Goal: Information Seeking & Learning: Stay updated

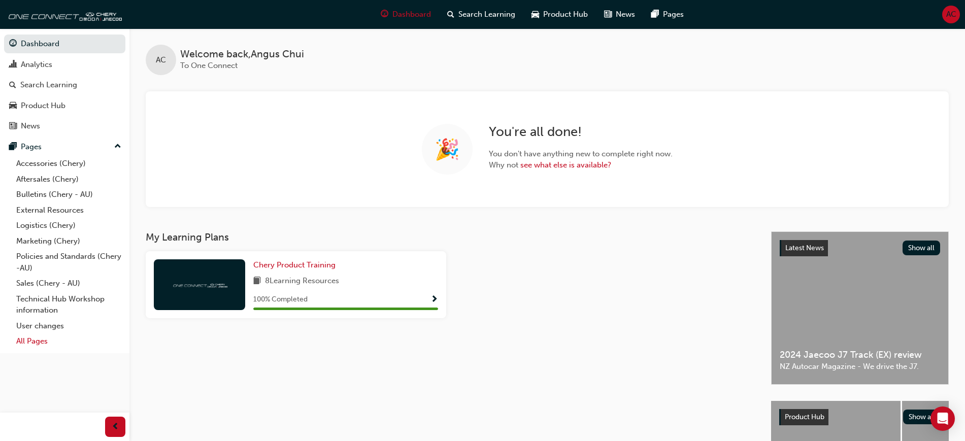
click at [39, 340] on link "All Pages" at bounding box center [68, 341] width 113 height 16
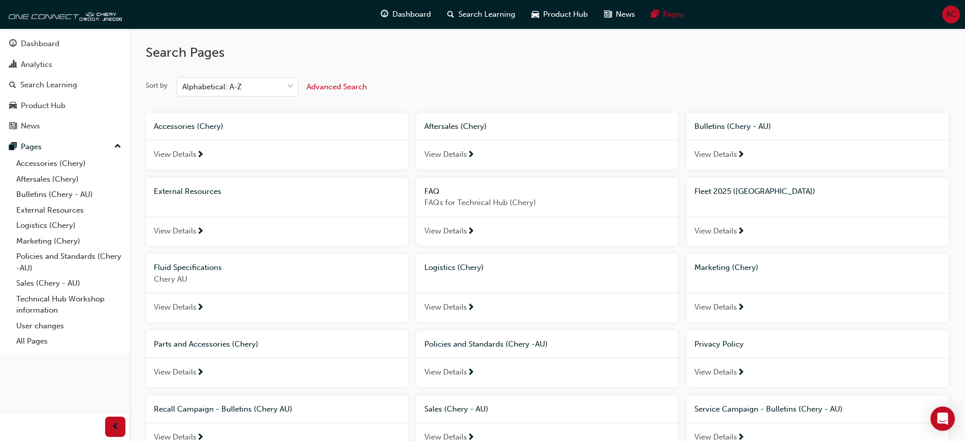
click at [747, 127] on span "Bulletins (Chery - AU)" at bounding box center [732, 126] width 77 height 9
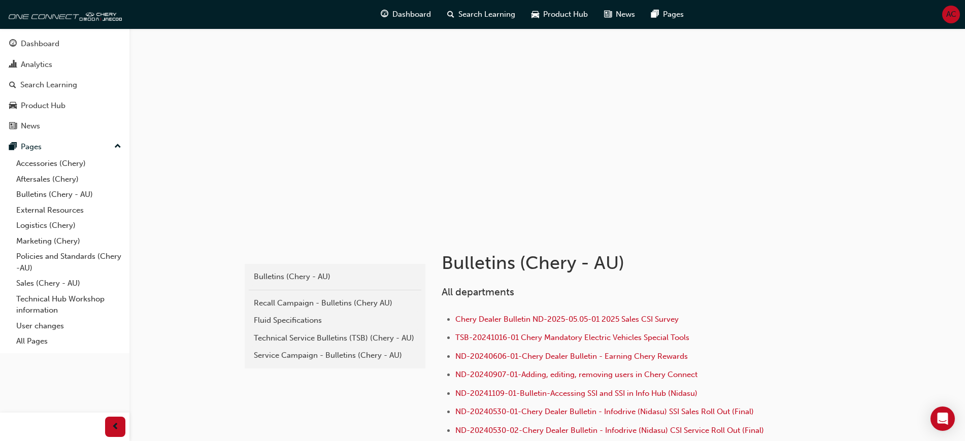
scroll to position [1994, 0]
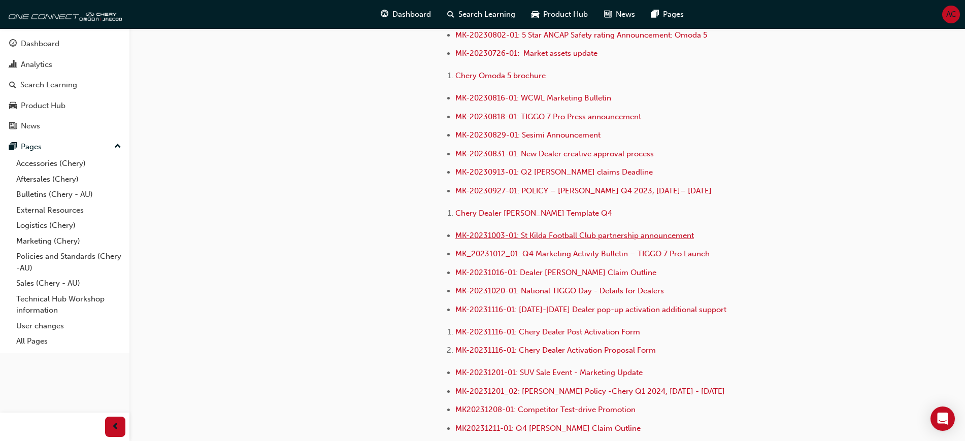
click at [595, 231] on span "MK-20231003-01: St Kilda Football Club partnership announcement" at bounding box center [574, 235] width 239 height 9
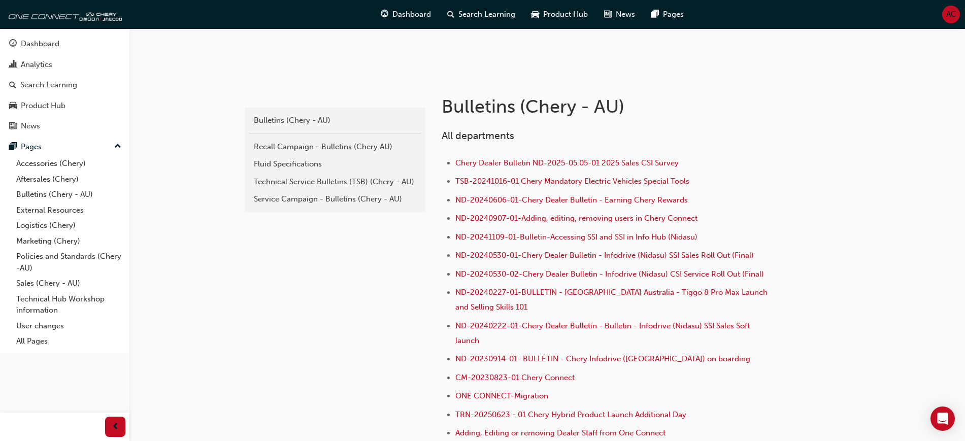
scroll to position [154, 0]
